Goal: Information Seeking & Learning: Learn about a topic

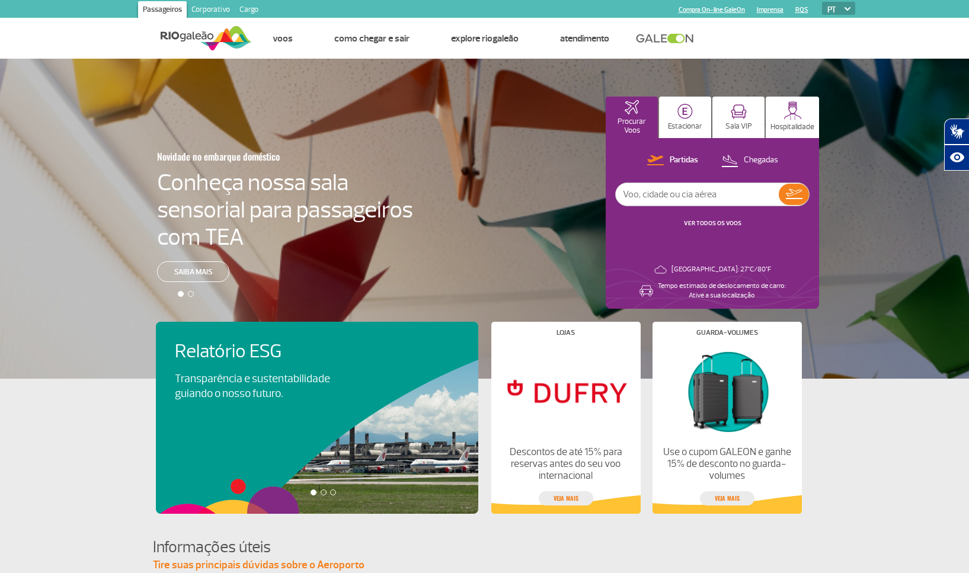
click at [84, 240] on div at bounding box center [489, 229] width 978 height 340
click at [192, 295] on div at bounding box center [191, 294] width 6 height 6
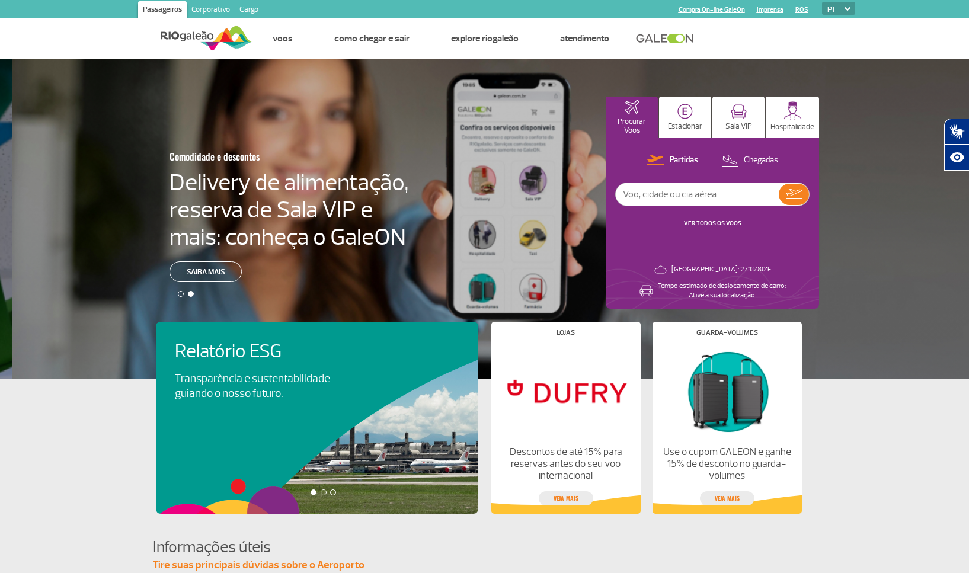
scroll to position [0, 978]
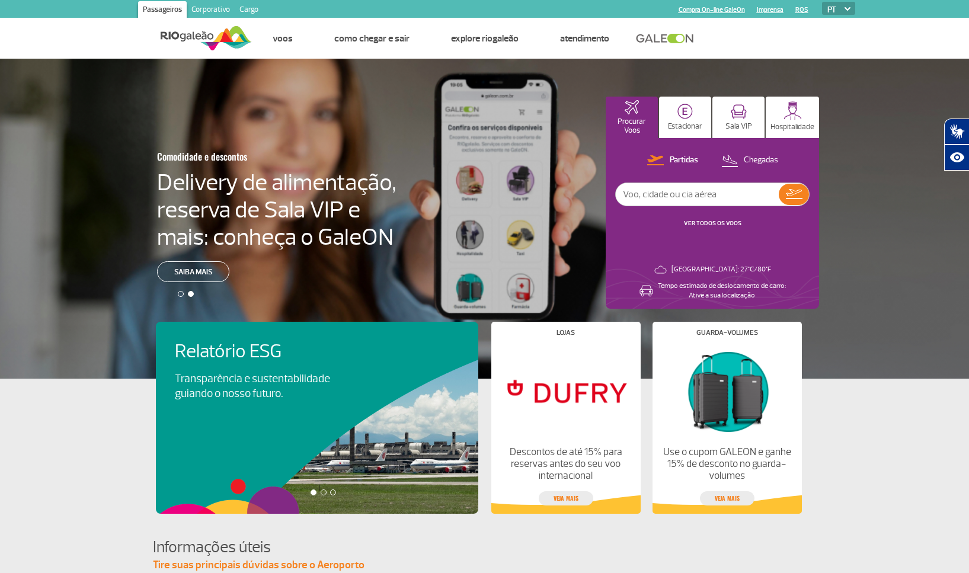
click at [181, 296] on div at bounding box center [181, 294] width 6 height 6
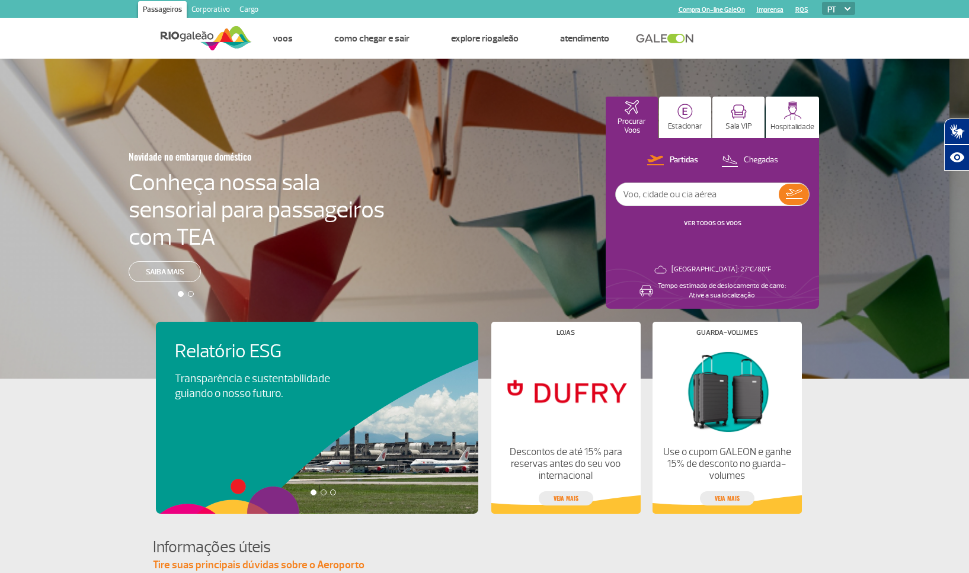
scroll to position [0, 0]
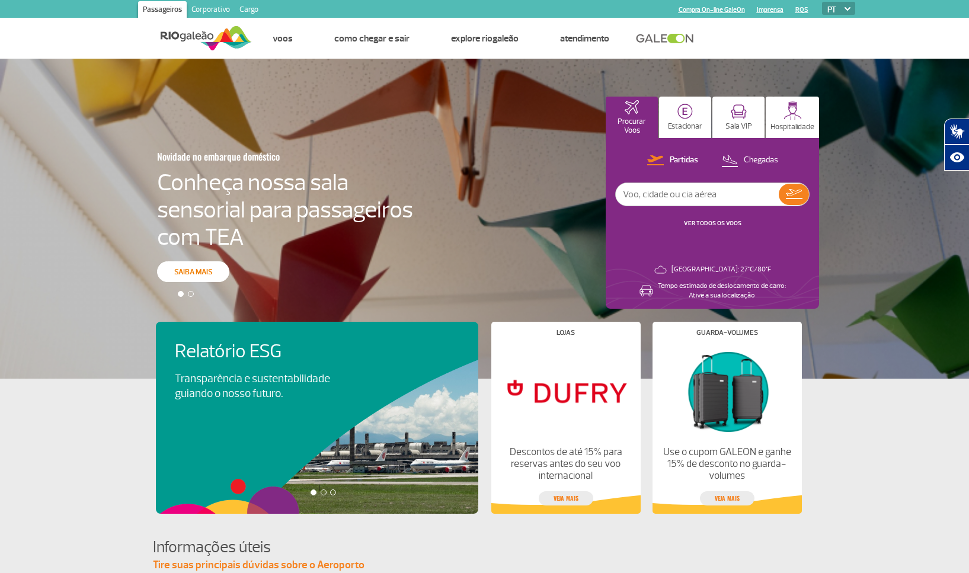
click at [216, 274] on link "Saiba mais" at bounding box center [193, 271] width 72 height 21
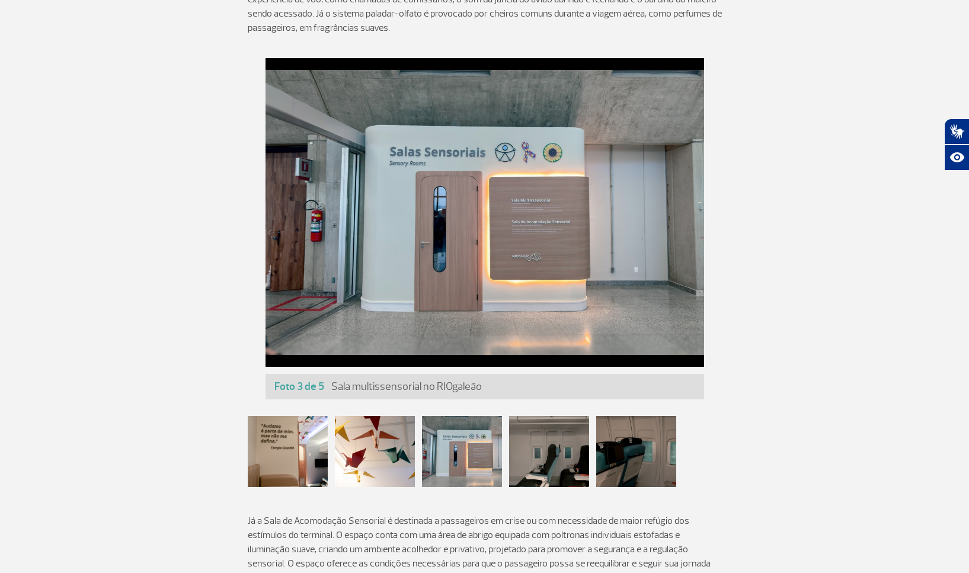
scroll to position [448, 0]
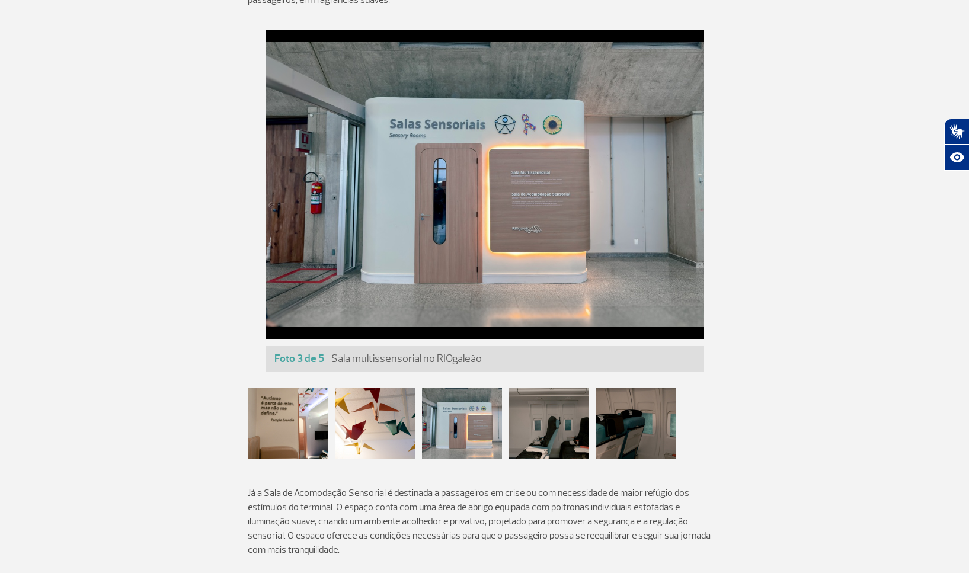
click at [558, 422] on div at bounding box center [549, 423] width 80 height 71
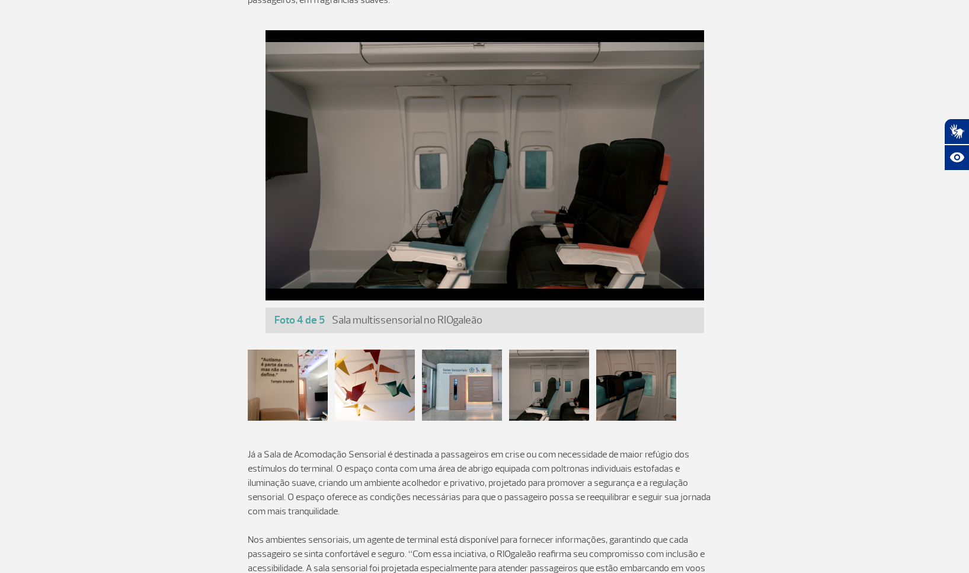
click at [641, 392] on div at bounding box center [636, 385] width 80 height 71
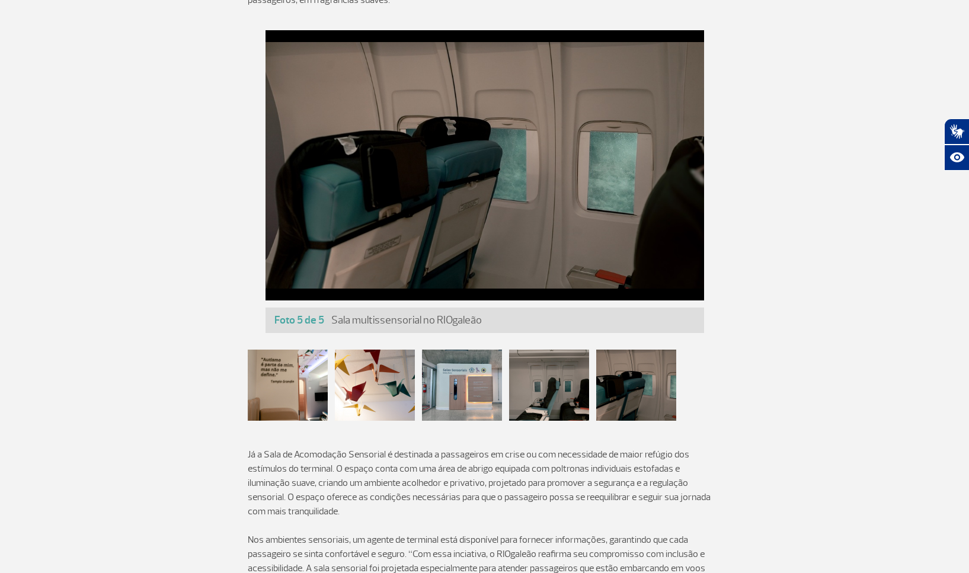
click at [446, 399] on div at bounding box center [462, 385] width 80 height 71
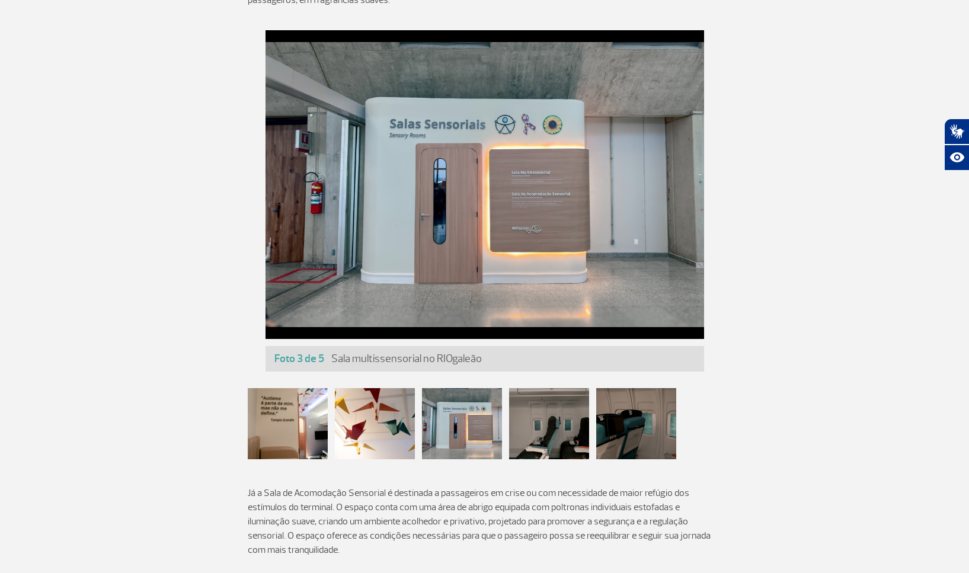
drag, startPoint x: 371, startPoint y: 420, endPoint x: 365, endPoint y: 422, distance: 6.4
click at [371, 420] on div at bounding box center [375, 423] width 80 height 71
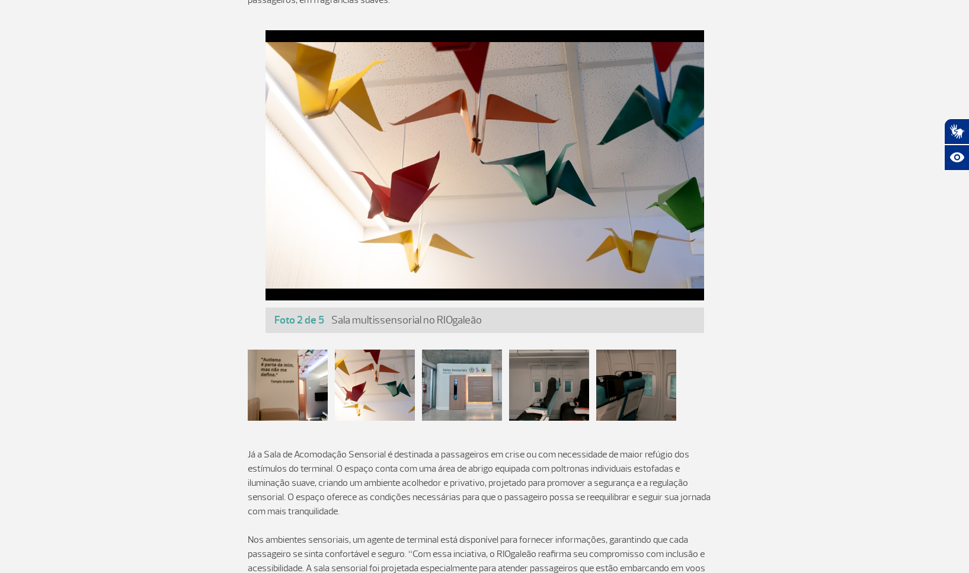
click at [302, 397] on div at bounding box center [288, 385] width 80 height 71
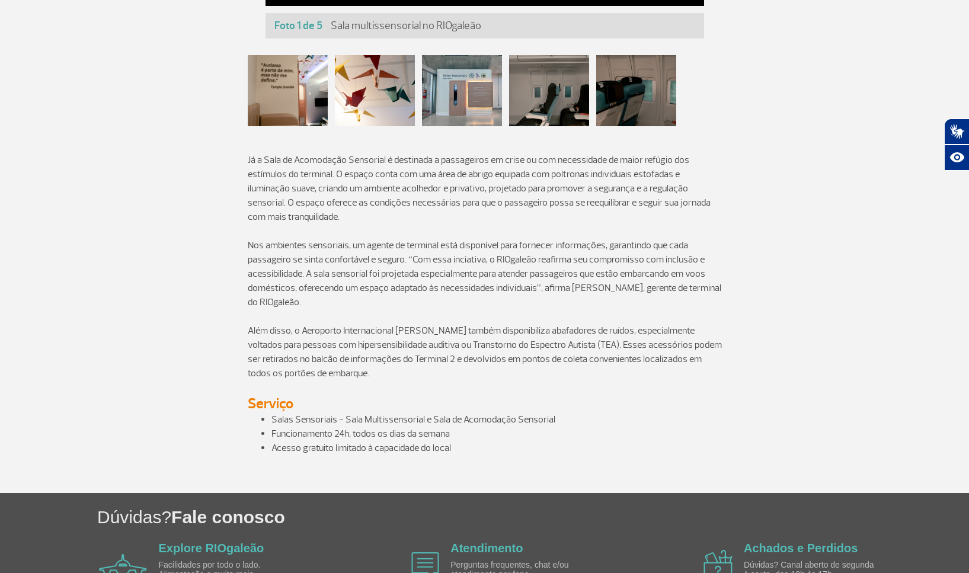
scroll to position [746, 0]
